Goal: Find contact information: Find contact information

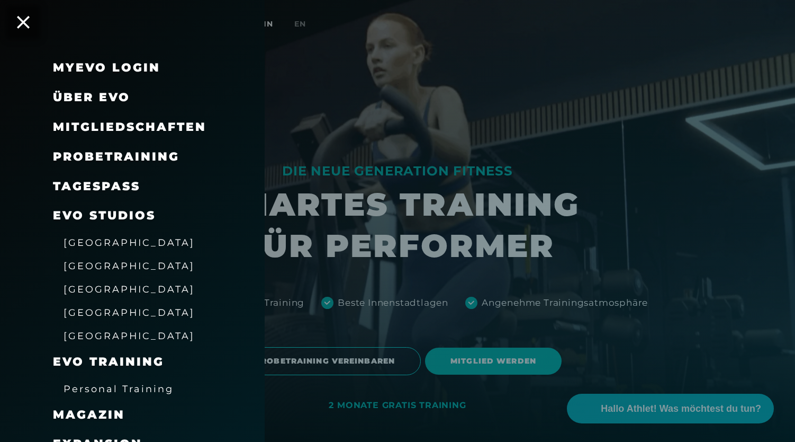
click at [101, 341] on div "[GEOGRAPHIC_DATA]" at bounding box center [129, 335] width 131 height 17
click at [98, 336] on span "[GEOGRAPHIC_DATA]" at bounding box center [129, 335] width 131 height 11
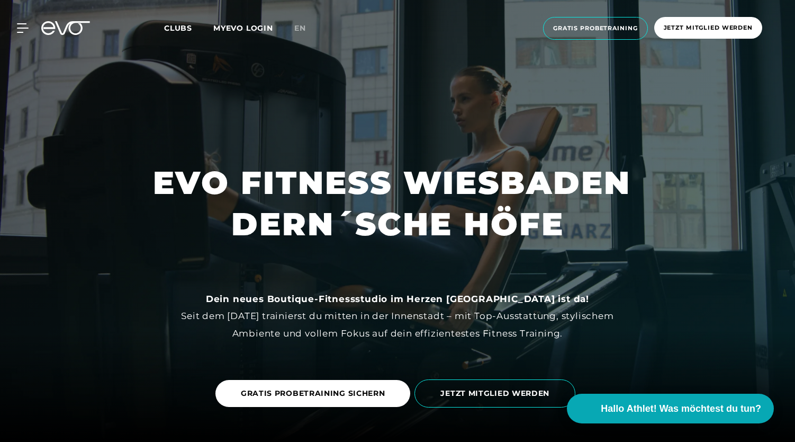
click at [64, 25] on icon at bounding box center [65, 28] width 49 height 14
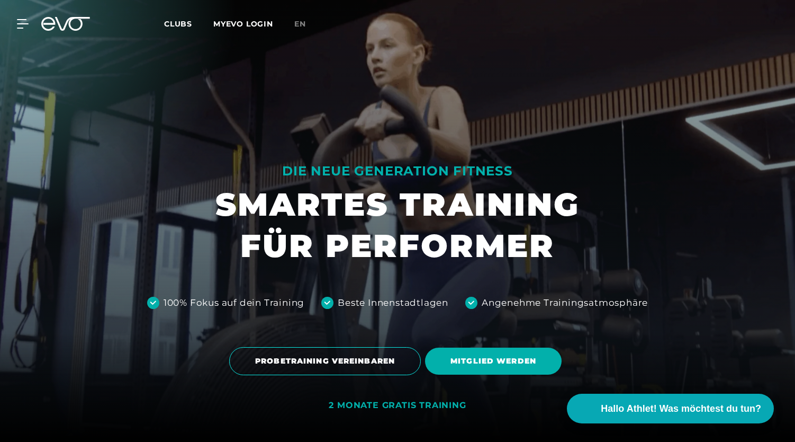
click at [30, 25] on div "MyEVO Login Über EVO Mitgliedschaften Probetraining TAGESPASS EVO Studios [GEOG…" at bounding box center [16, 24] width 37 height 10
click at [25, 24] on icon at bounding box center [24, 24] width 15 height 8
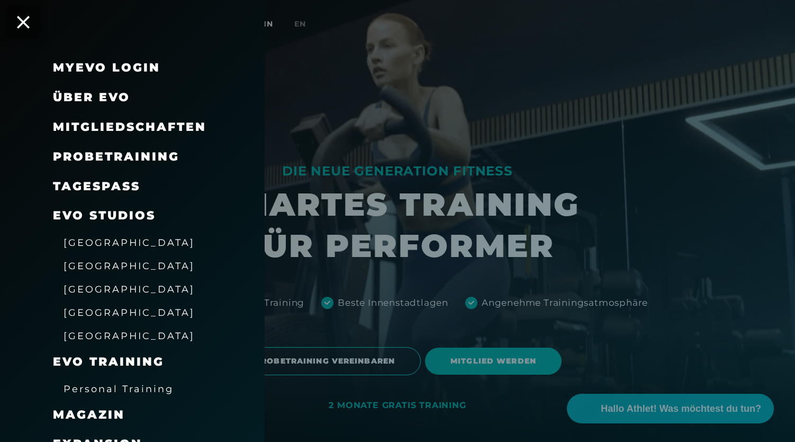
click at [104, 334] on span "[GEOGRAPHIC_DATA]" at bounding box center [129, 335] width 131 height 11
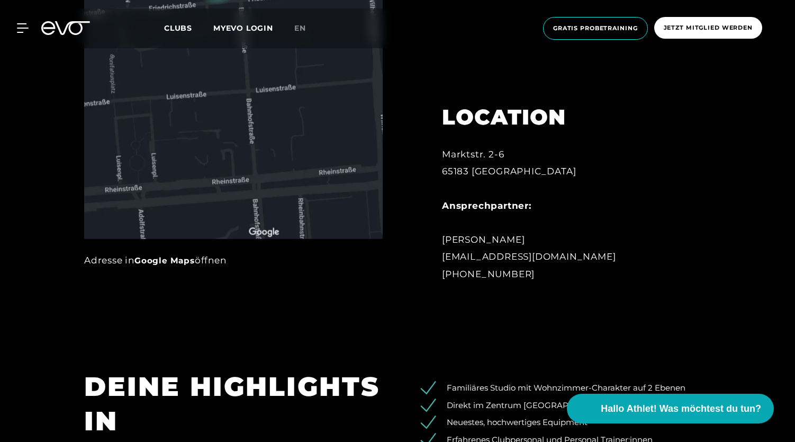
scroll to position [667, 0]
drag, startPoint x: 552, startPoint y: 273, endPoint x: 444, endPoint y: 277, distance: 107.6
click at [444, 277] on div "Marktstr. 2-6 65183 [GEOGRAPHIC_DATA] Ansprechpartner: [PERSON_NAME] [EMAIL_ADD…" at bounding box center [558, 213] width 233 height 137
copy div "[PHONE_NUMBER]"
